Goal: Information Seeking & Learning: Check status

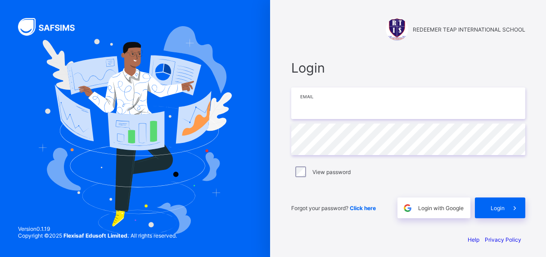
type input "**********"
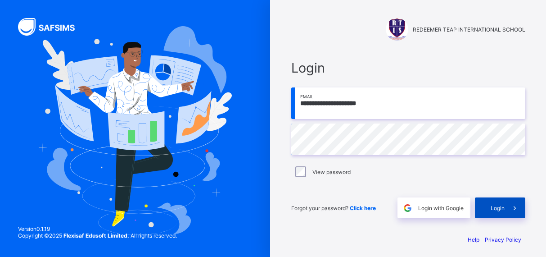
click at [504, 207] on span "Login" at bounding box center [498, 207] width 14 height 7
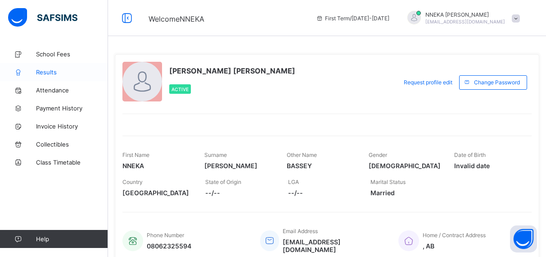
click at [40, 67] on link "Results" at bounding box center [54, 72] width 108 height 18
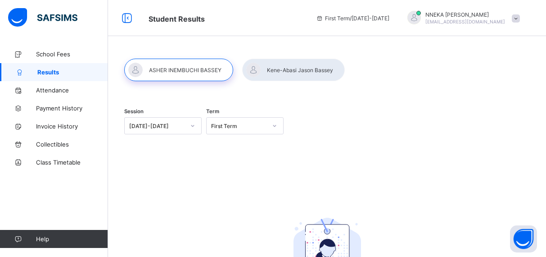
click at [200, 72] on div at bounding box center [178, 70] width 109 height 23
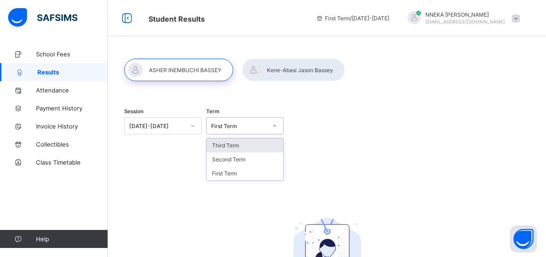
click at [275, 125] on icon at bounding box center [274, 125] width 5 height 9
click at [263, 147] on div "Third Term" at bounding box center [245, 145] width 77 height 14
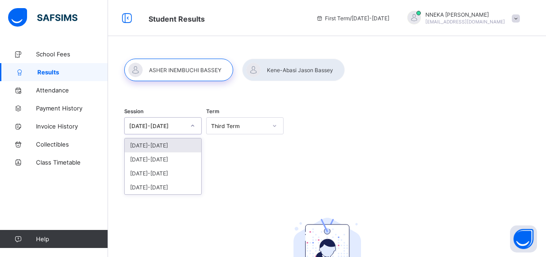
click at [194, 125] on icon at bounding box center [192, 125] width 5 height 9
click at [174, 147] on div "[DATE]-[DATE]" at bounding box center [163, 145] width 77 height 14
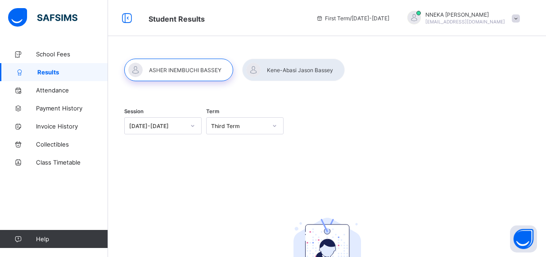
click at [197, 79] on div at bounding box center [178, 70] width 109 height 23
click at [290, 66] on div at bounding box center [293, 70] width 103 height 23
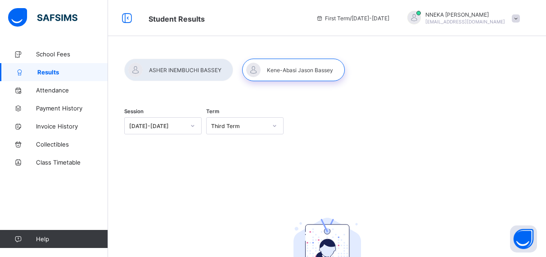
click at [175, 64] on div at bounding box center [178, 70] width 109 height 23
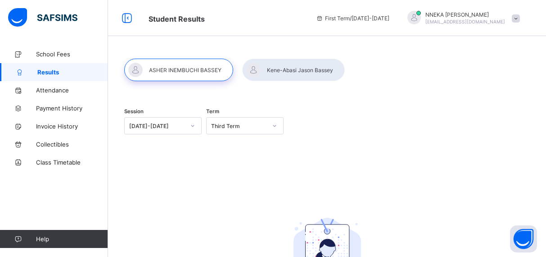
click at [289, 72] on div at bounding box center [293, 70] width 103 height 23
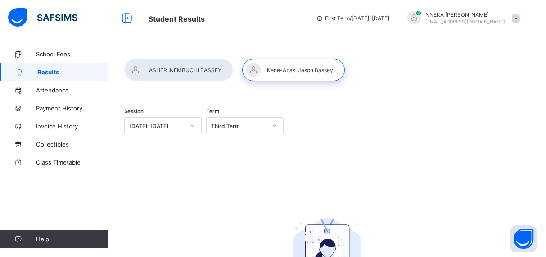
click at [183, 70] on div at bounding box center [178, 70] width 109 height 23
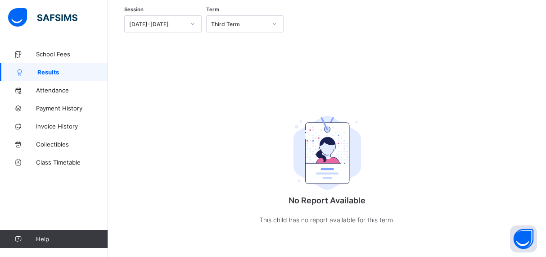
scroll to position [102, 0]
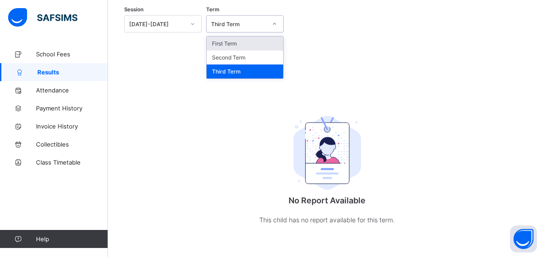
click at [274, 28] on div at bounding box center [274, 24] width 15 height 14
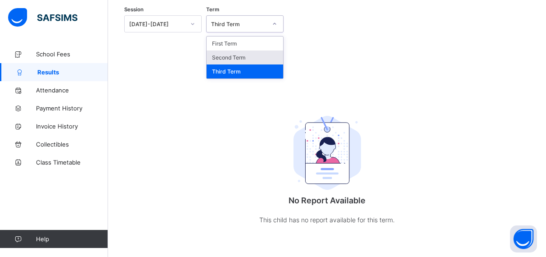
click at [244, 59] on div "Second Term" at bounding box center [245, 57] width 77 height 14
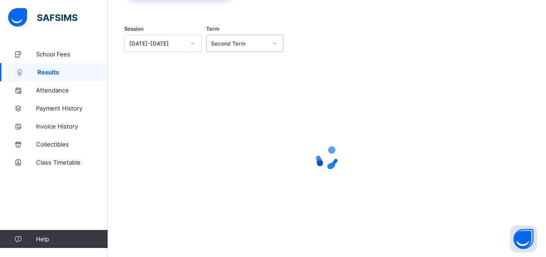
scroll to position [82, 0]
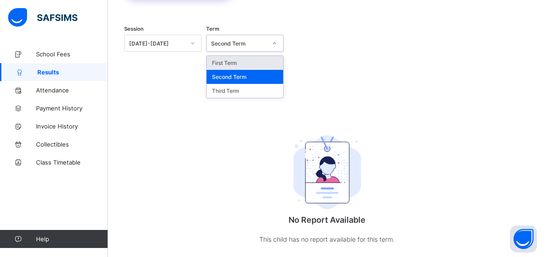
click at [258, 38] on div "Second Term" at bounding box center [236, 43] width 59 height 13
click at [245, 90] on div "Third Term" at bounding box center [245, 91] width 77 height 14
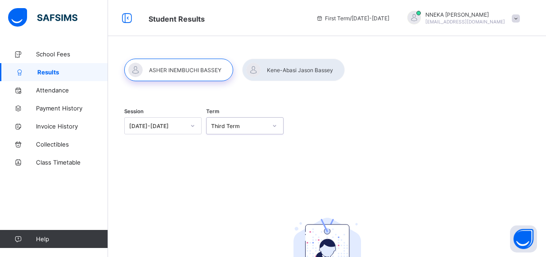
scroll to position [0, 0]
click at [292, 65] on div at bounding box center [293, 70] width 103 height 23
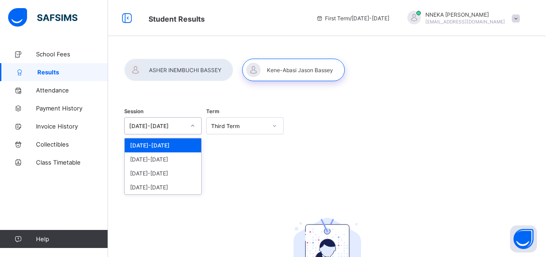
click at [186, 126] on div at bounding box center [192, 125] width 15 height 14
click at [169, 144] on div "[DATE]-[DATE]" at bounding box center [163, 145] width 77 height 14
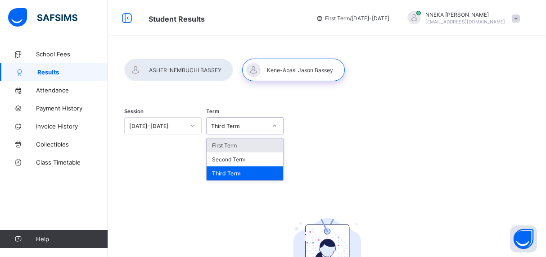
click at [235, 131] on div "Third Term" at bounding box center [236, 125] width 59 height 13
click at [242, 161] on div "Second Term" at bounding box center [245, 159] width 77 height 14
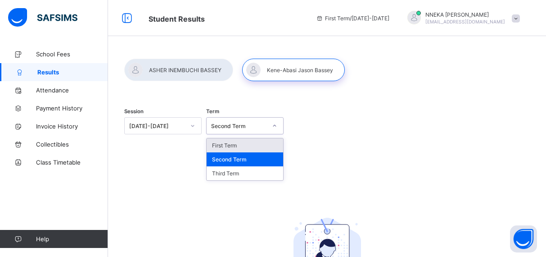
click at [255, 130] on div "Second Term" at bounding box center [236, 125] width 59 height 13
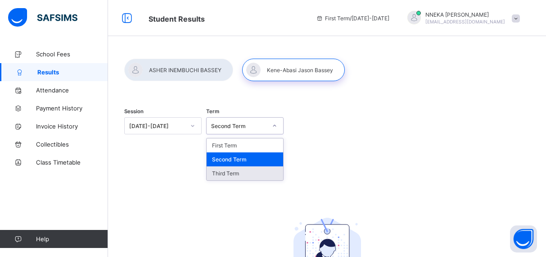
click at [238, 172] on div "Third Term" at bounding box center [245, 173] width 77 height 14
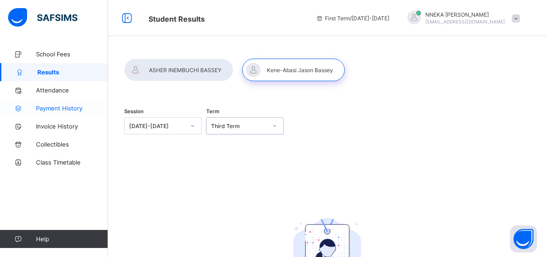
click at [50, 109] on span "Payment History" at bounding box center [72, 107] width 72 height 7
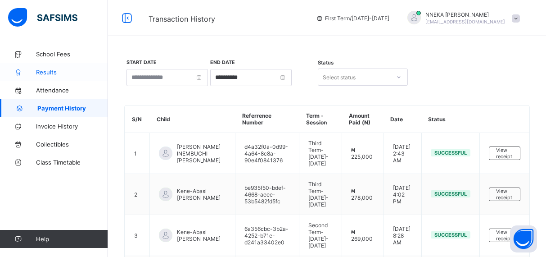
click at [57, 76] on link "Results" at bounding box center [54, 72] width 108 height 18
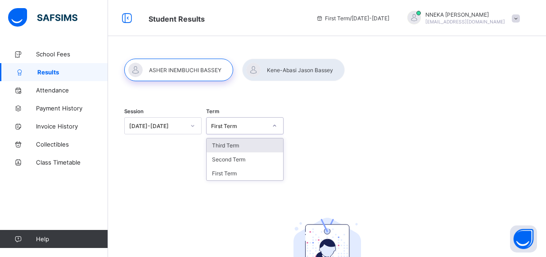
click at [265, 131] on div "First Term" at bounding box center [236, 125] width 59 height 13
click at [254, 147] on div "Third Term" at bounding box center [245, 145] width 77 height 14
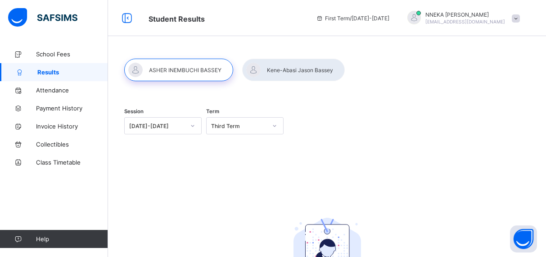
click at [321, 67] on div at bounding box center [293, 70] width 103 height 23
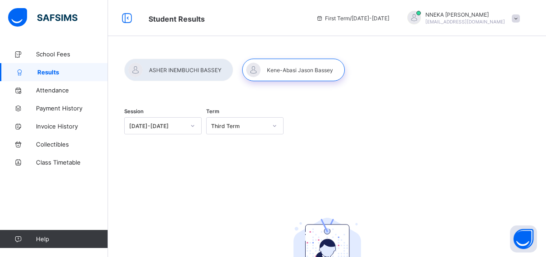
click at [385, 17] on span "First Term / [DATE]-[DATE]" at bounding box center [352, 18] width 73 height 7
click at [70, 54] on span "School Fees" at bounding box center [72, 53] width 72 height 7
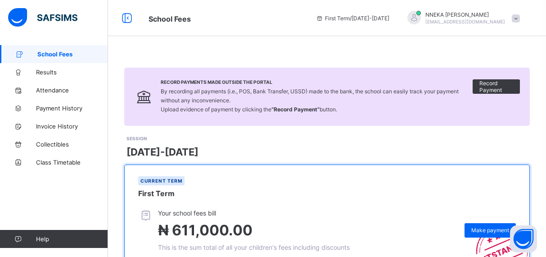
click at [421, 14] on div at bounding box center [414, 18] width 14 height 14
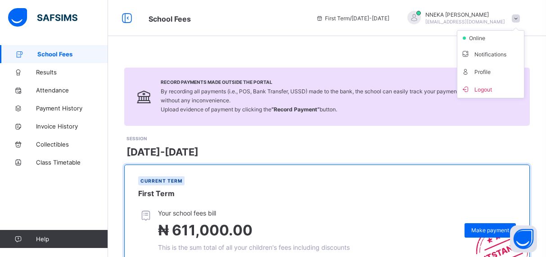
click at [264, 30] on div "School Fees First Term / [DATE]-[DATE] NNEKA [PERSON_NAME] [EMAIL_ADDRESS][DOMA…" at bounding box center [273, 18] width 546 height 36
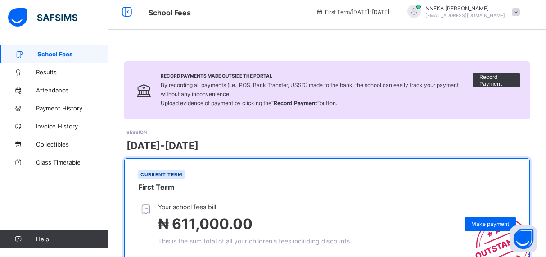
scroll to position [3, 0]
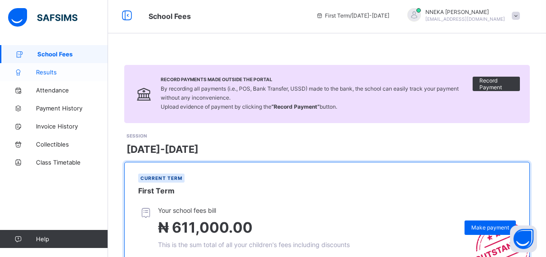
click at [45, 73] on span "Results" at bounding box center [72, 71] width 72 height 7
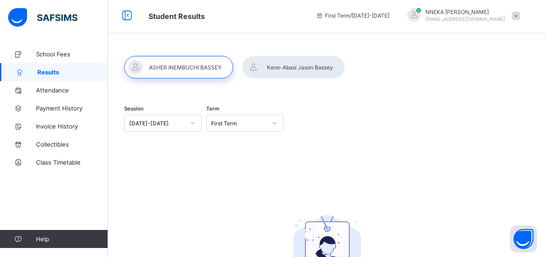
click at [193, 125] on icon at bounding box center [192, 122] width 5 height 9
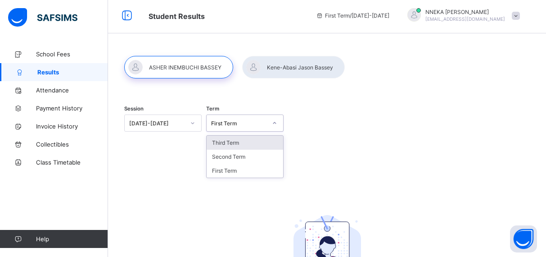
click at [260, 123] on div "First Term" at bounding box center [239, 123] width 56 height 7
click at [245, 141] on div "Third Term" at bounding box center [245, 143] width 77 height 14
